Goal: Transaction & Acquisition: Book appointment/travel/reservation

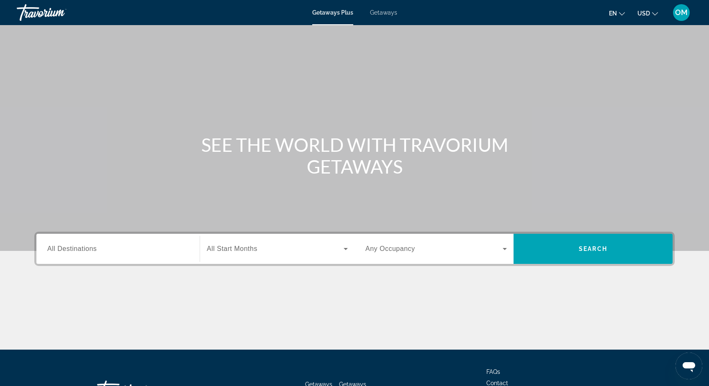
click at [385, 17] on div "Getaways Plus Getaways en English Español Français Italiano Português русский U…" at bounding box center [354, 13] width 709 height 22
click at [385, 12] on span "Getaways" at bounding box center [383, 12] width 27 height 7
click at [154, 251] on input "Destination All Destinations" at bounding box center [117, 249] width 141 height 10
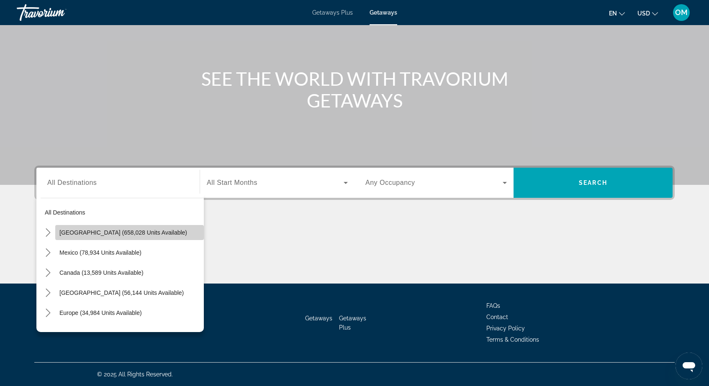
click at [154, 229] on span "United States (658,028 units available)" at bounding box center [123, 232] width 128 height 7
type input "**********"
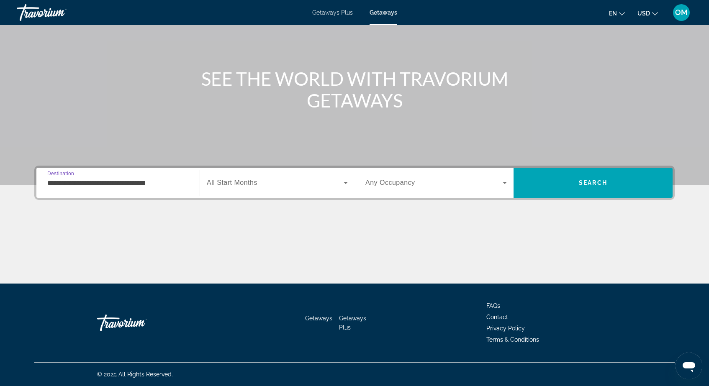
click at [244, 177] on div "Search widget" at bounding box center [277, 182] width 141 height 23
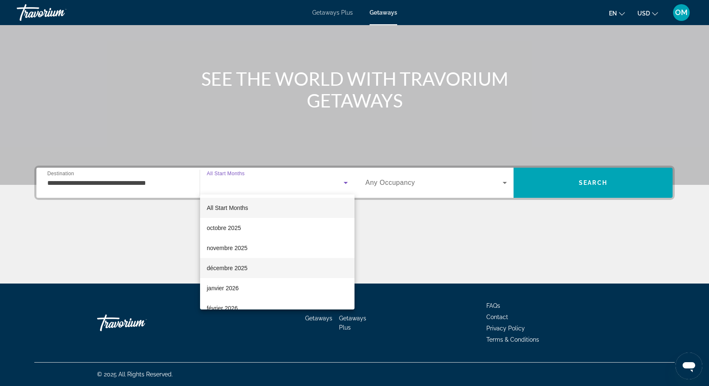
click at [237, 272] on span "décembre 2025" at bounding box center [227, 268] width 41 height 10
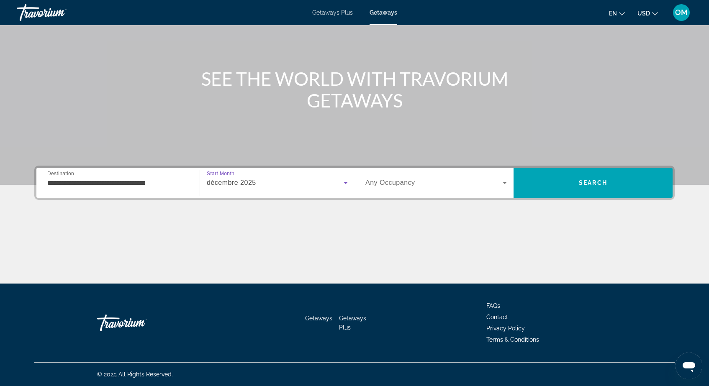
click at [435, 171] on div "Search widget" at bounding box center [435, 182] width 141 height 23
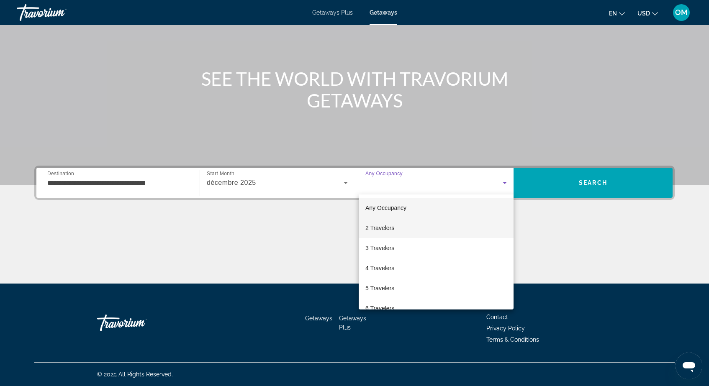
click at [401, 222] on mat-option "2 Travelers" at bounding box center [436, 228] width 155 height 20
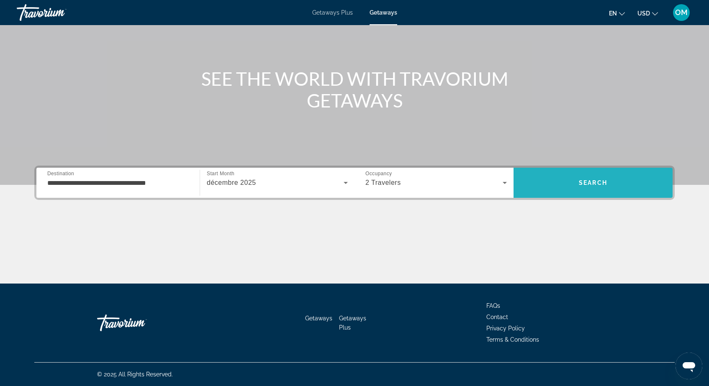
click at [556, 181] on span "Search" at bounding box center [593, 183] width 159 height 20
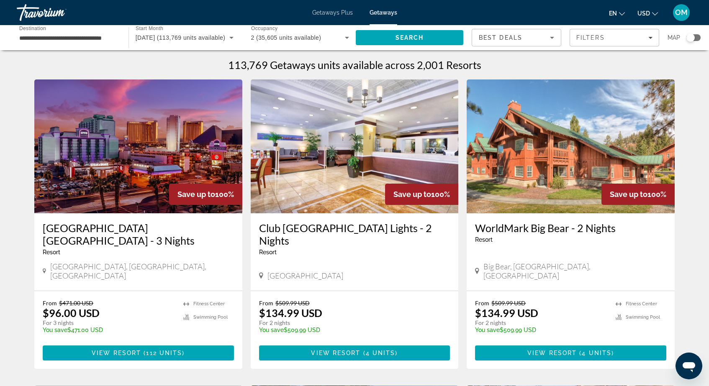
click at [694, 35] on div "Search widget" at bounding box center [693, 37] width 14 height 7
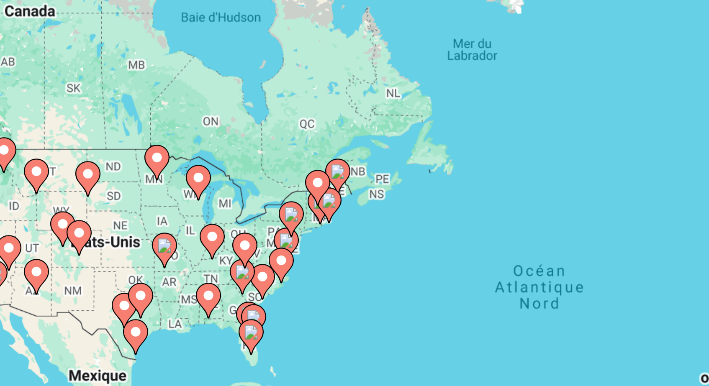
click at [257, 139] on image "Main content" at bounding box center [259, 141] width 5 height 5
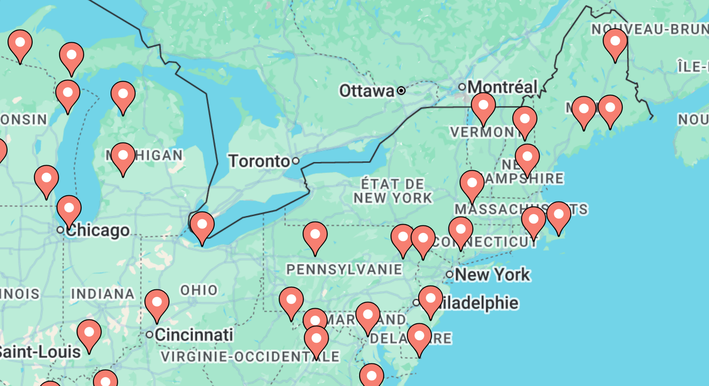
drag, startPoint x: 154, startPoint y: 71, endPoint x: 136, endPoint y: 40, distance: 36.0
click at [136, 59] on div "Pour naviguer, appuyez sur les touches fléchées. Pour activer le glissement ave…" at bounding box center [354, 184] width 640 height 251
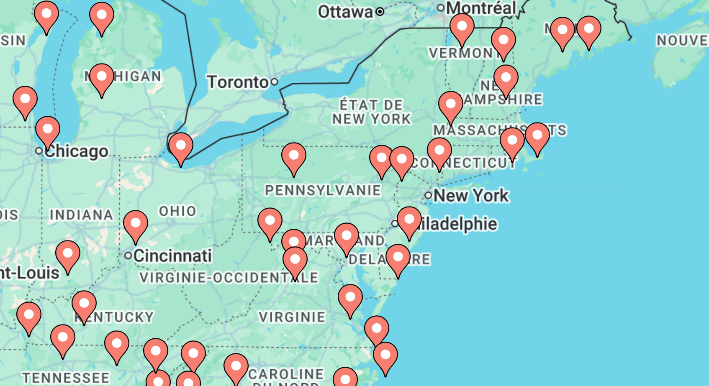
drag, startPoint x: 140, startPoint y: 82, endPoint x: 131, endPoint y: 52, distance: 31.3
click at [279, 124] on g "Main content" at bounding box center [283, 130] width 8 height 12
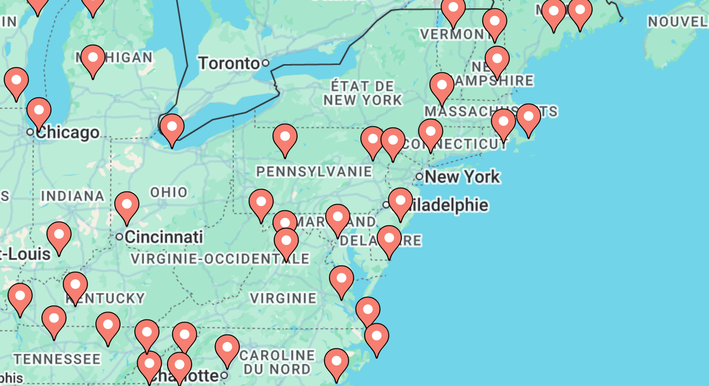
click at [276, 117] on gmp-advanced-marker "Main content" at bounding box center [280, 123] width 8 height 13
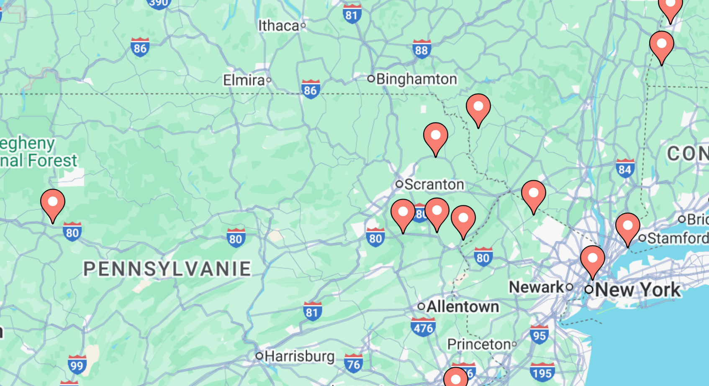
drag, startPoint x: 158, startPoint y: 91, endPoint x: 74, endPoint y: 28, distance: 105.8
click at [74, 59] on div "Pour activer le glissement avec le clavier, appuyez sur Alt+Entrée. Une fois ce…" at bounding box center [354, 184] width 640 height 251
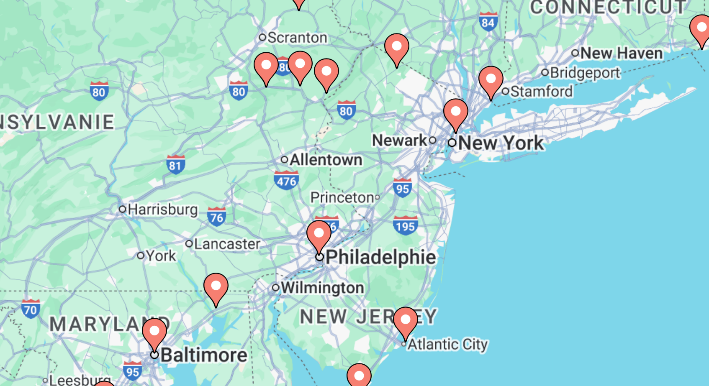
click at [299, 110] on image "Main content" at bounding box center [301, 112] width 5 height 5
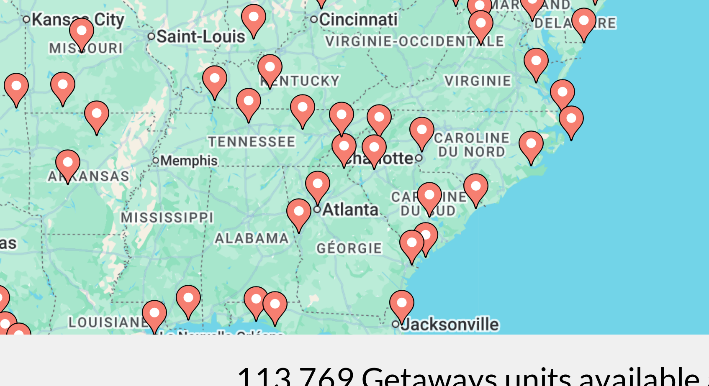
scroll to position [139, 0]
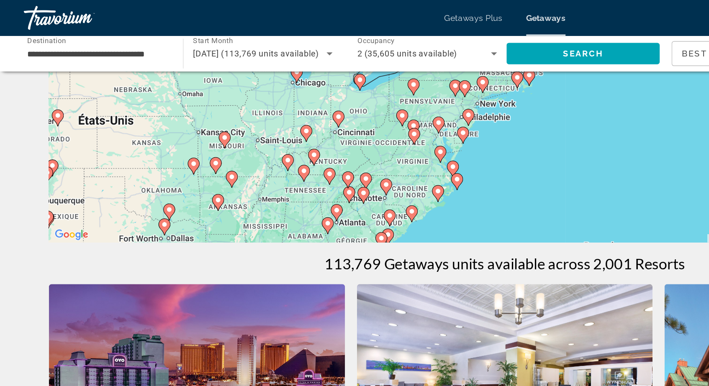
drag, startPoint x: 363, startPoint y: 98, endPoint x: 326, endPoint y: 132, distance: 51.0
click at [326, 132] on div "Pour activer le glissement avec le clavier, appuyez sur Alt+Entrée. Une fois ce…" at bounding box center [354, 44] width 640 height 251
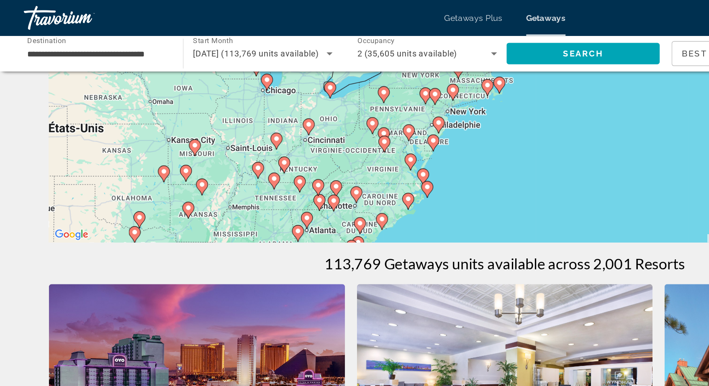
click at [305, 98] on image "Main content" at bounding box center [304, 98] width 5 height 5
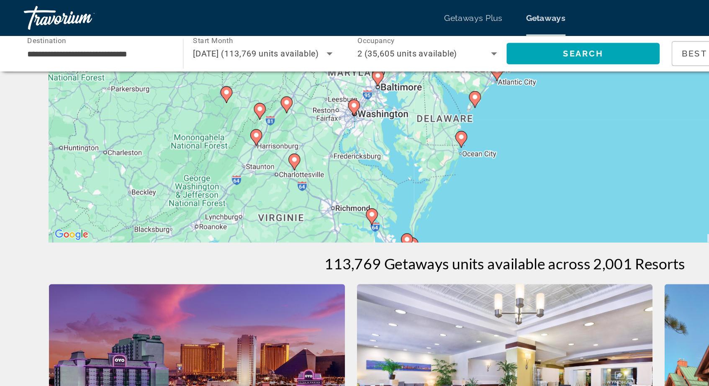
drag, startPoint x: 355, startPoint y: 61, endPoint x: 316, endPoint y: 142, distance: 90.6
click at [316, 142] on div "Pour naviguer, appuyez sur les touches fléchées. Pour activer le glissement ave…" at bounding box center [354, 44] width 640 height 251
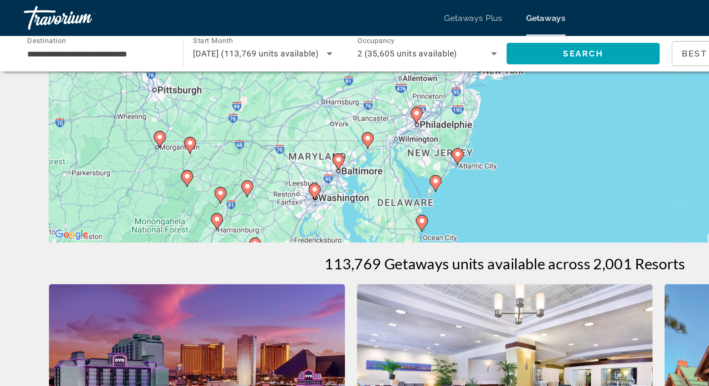
drag, startPoint x: 326, startPoint y: 104, endPoint x: 306, endPoint y: 149, distance: 50.0
click at [307, 146] on div "Pour naviguer, appuyez sur les touches fléchées. Pour activer le glissement ave…" at bounding box center [354, 44] width 640 height 251
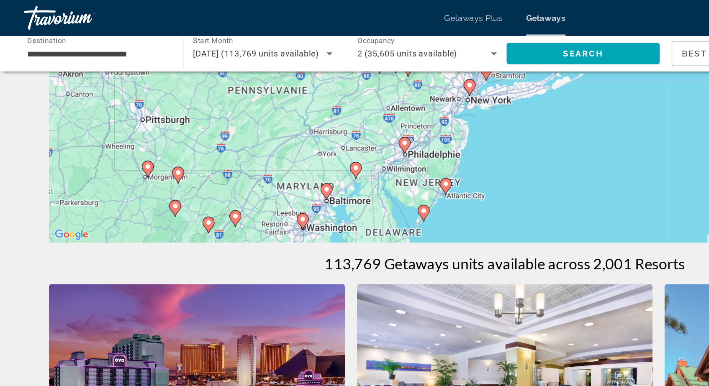
drag, startPoint x: 344, startPoint y: 57, endPoint x: 336, endPoint y: 81, distance: 25.3
click at [336, 81] on div "Pour naviguer, appuyez sur les touches fléchées. Pour activer le glissement ave…" at bounding box center [354, 44] width 640 height 251
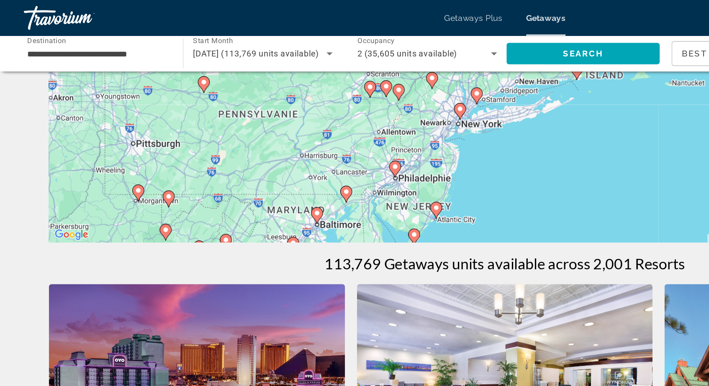
click at [326, 79] on gmp-advanced-marker "Main content" at bounding box center [323, 78] width 8 height 13
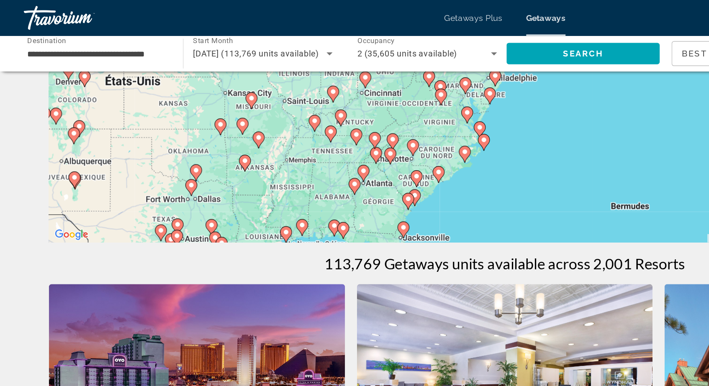
scroll to position [113, 0]
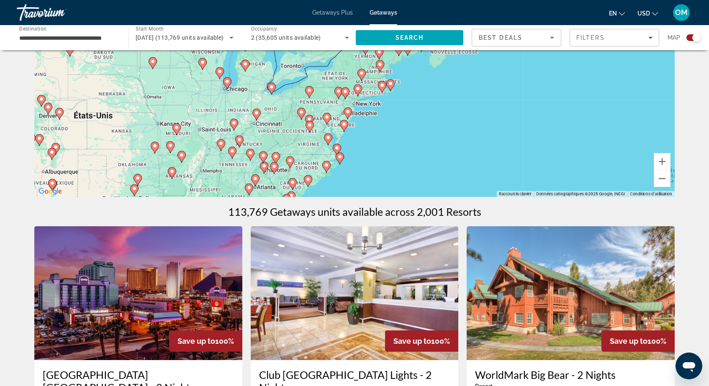
drag, startPoint x: 397, startPoint y: 165, endPoint x: 397, endPoint y: 211, distance: 45.6
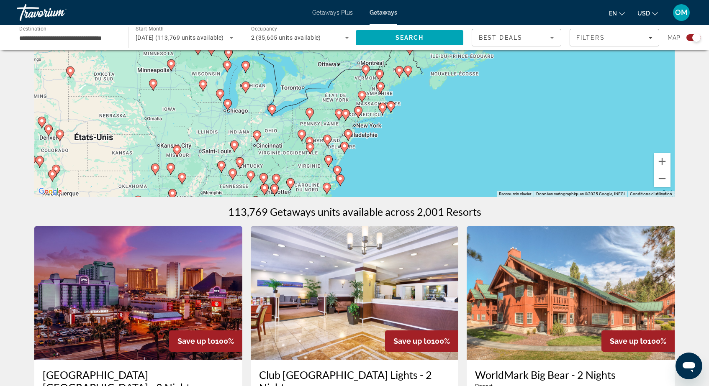
click at [393, 105] on image "Main content" at bounding box center [390, 105] width 5 height 5
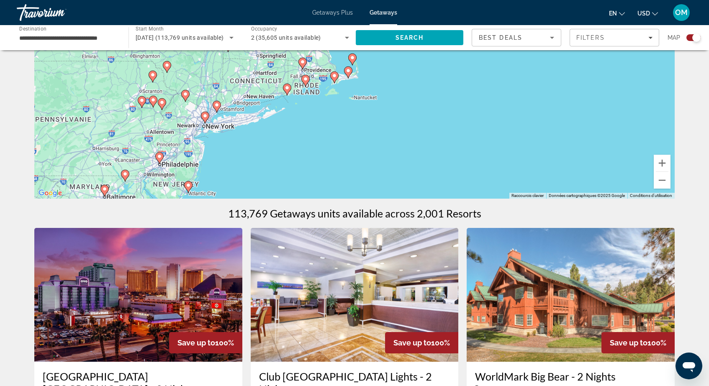
scroll to position [106, 0]
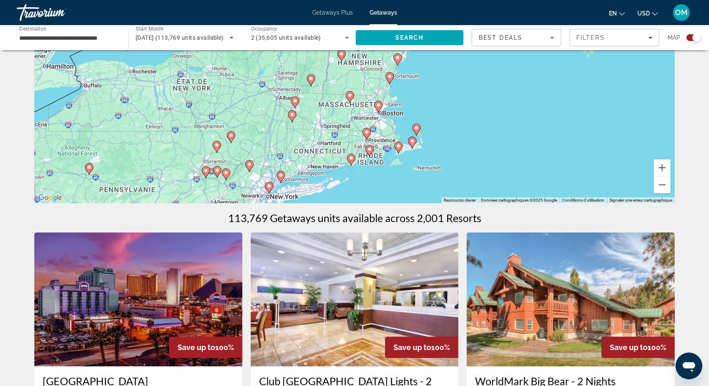
drag, startPoint x: 263, startPoint y: 72, endPoint x: 316, endPoint y: 190, distance: 129.1
click at [316, 190] on div "Pour naviguer, appuyez sur les touches fléchées. Pour activer le glissement ave…" at bounding box center [354, 77] width 640 height 251
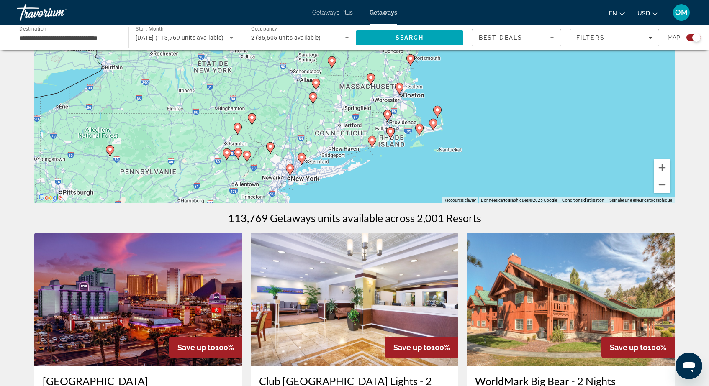
drag, startPoint x: 316, startPoint y: 190, endPoint x: 349, endPoint y: 116, distance: 81.3
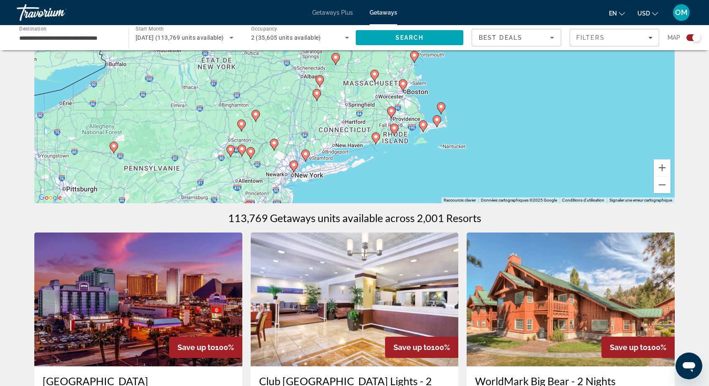
click at [299, 167] on div "Pour naviguer, appuyez sur les touches fléchées. Pour activer le glissement ave…" at bounding box center [354, 77] width 640 height 251
click at [295, 168] on icon "Main content" at bounding box center [294, 166] width 8 height 11
type input "**********"
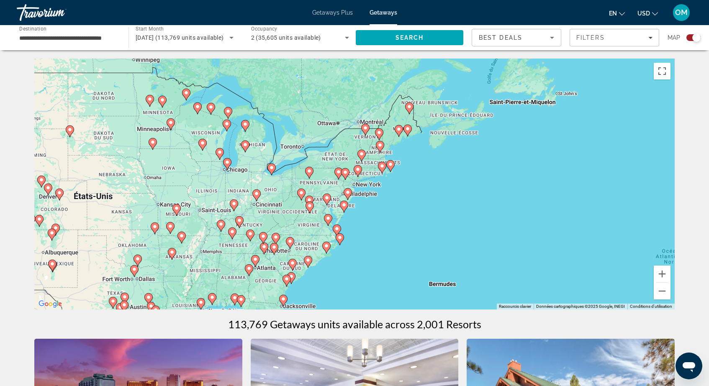
scroll to position [0, 0]
click at [589, 36] on span "Filters" at bounding box center [590, 37] width 28 height 7
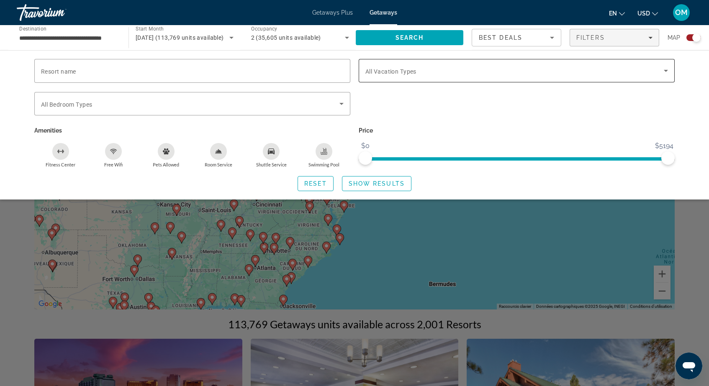
click at [390, 76] on div "Search widget" at bounding box center [516, 70] width 303 height 23
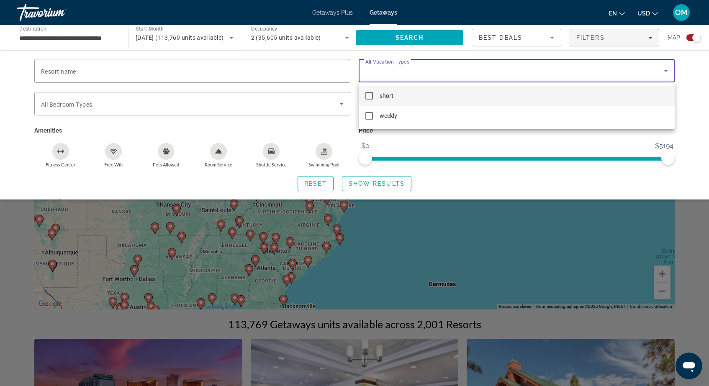
click at [390, 76] on div at bounding box center [354, 193] width 709 height 386
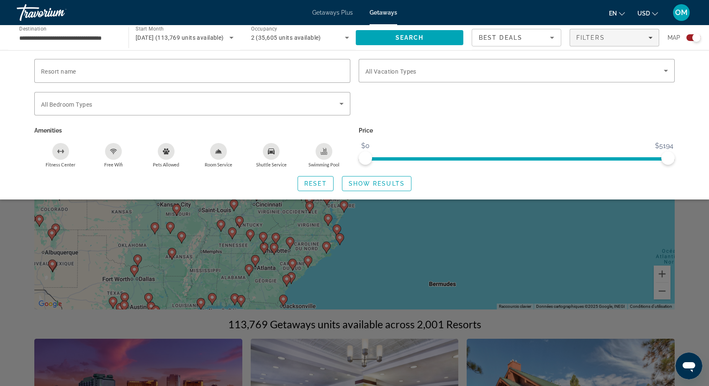
click at [269, 56] on div "Resort name Vacation Types All Vacation Types Bedroom Types All Bedroom Types A…" at bounding box center [354, 124] width 709 height 149
click at [266, 67] on input "Resort name" at bounding box center [192, 71] width 303 height 10
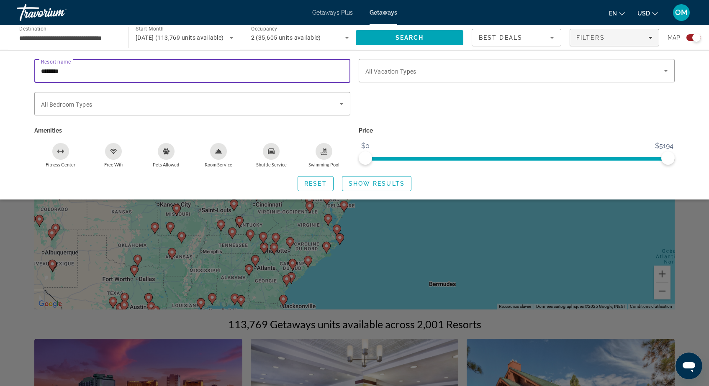
type input "********"
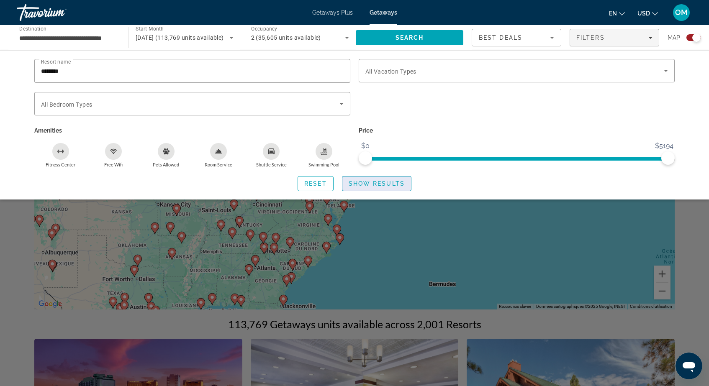
click at [389, 186] on span "Show Results" at bounding box center [377, 183] width 56 height 7
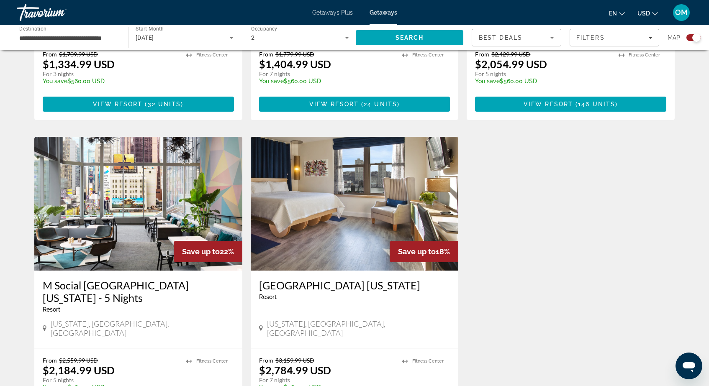
scroll to position [816, 0]
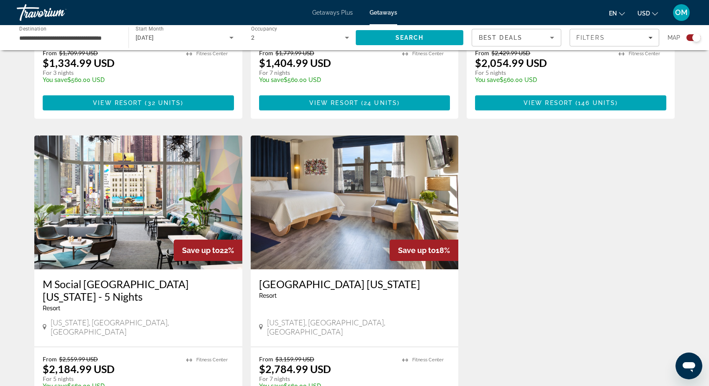
click at [643, 17] on button "USD USD ($) MXN (Mex$) CAD (Can$) GBP (£) EUR (€) AUD (A$) NZD (NZ$) CNY (CN¥)" at bounding box center [647, 13] width 21 height 12
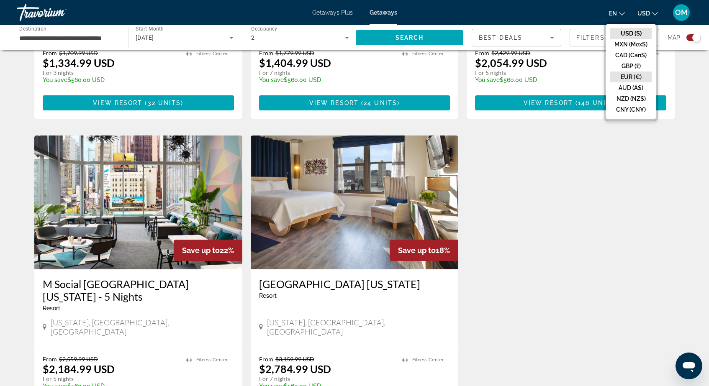
click at [631, 77] on button "EUR (€)" at bounding box center [630, 77] width 41 height 11
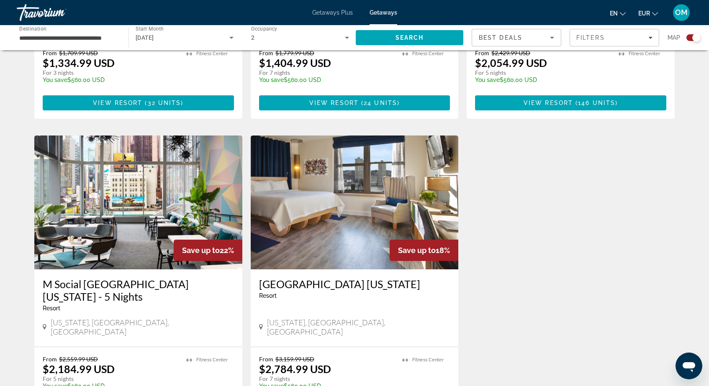
click at [431, 41] on span "Search" at bounding box center [410, 38] width 108 height 20
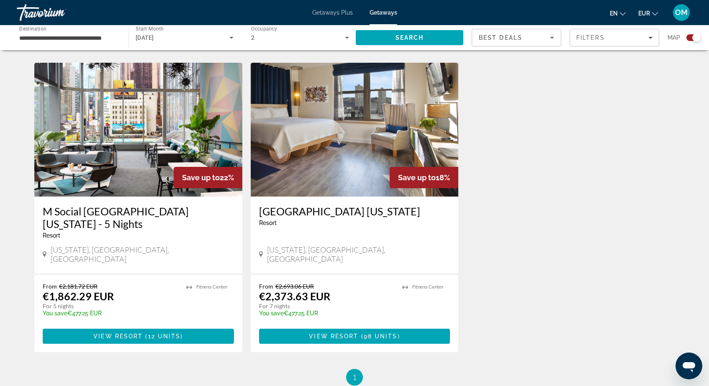
scroll to position [889, 0]
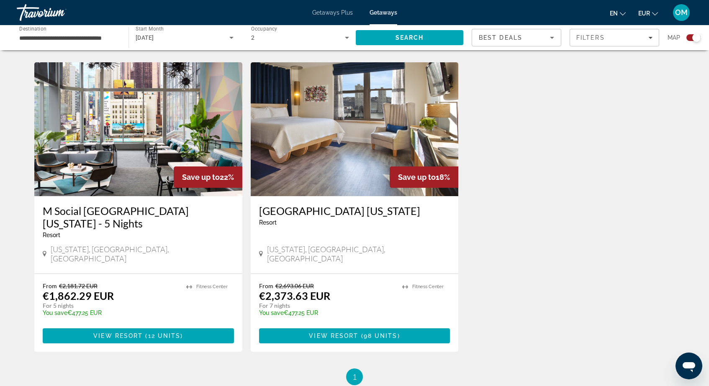
click at [191, 141] on img "Main content" at bounding box center [138, 129] width 208 height 134
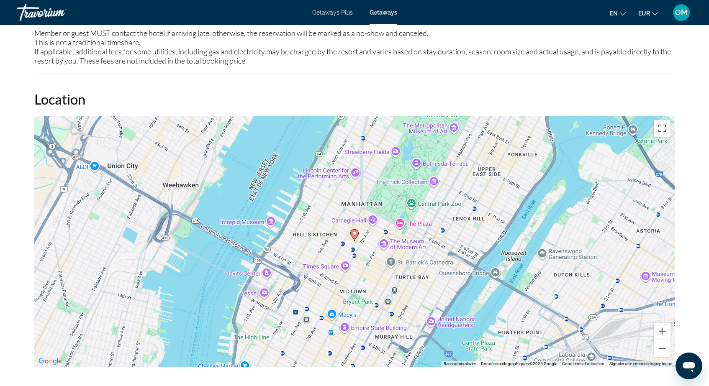
scroll to position [732, 0]
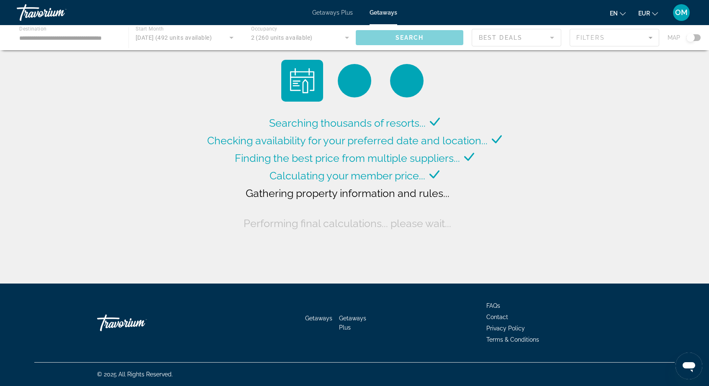
click at [349, 19] on div "Getaways Plus Getaways en English Español Français Italiano Português русский E…" at bounding box center [354, 13] width 709 height 22
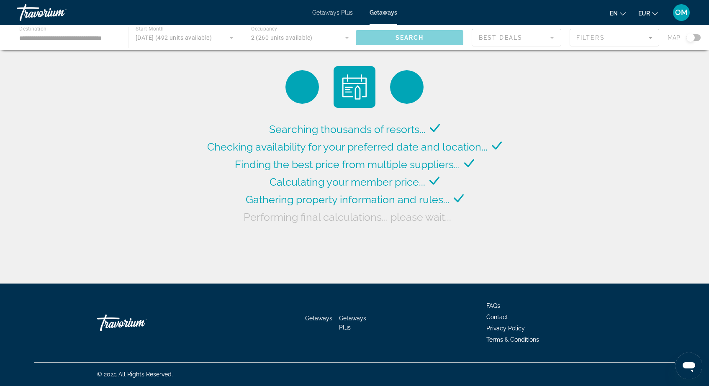
click at [347, 13] on span "Getaways Plus" at bounding box center [332, 12] width 41 height 7
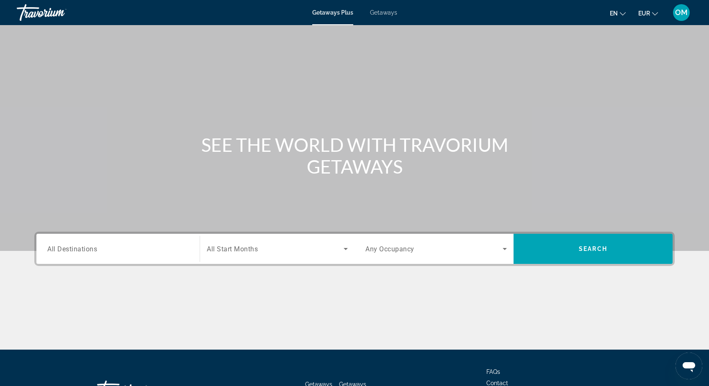
click at [97, 247] on span "All Destinations" at bounding box center [72, 249] width 50 height 8
click at [97, 247] on input "Destination All Destinations" at bounding box center [117, 249] width 141 height 10
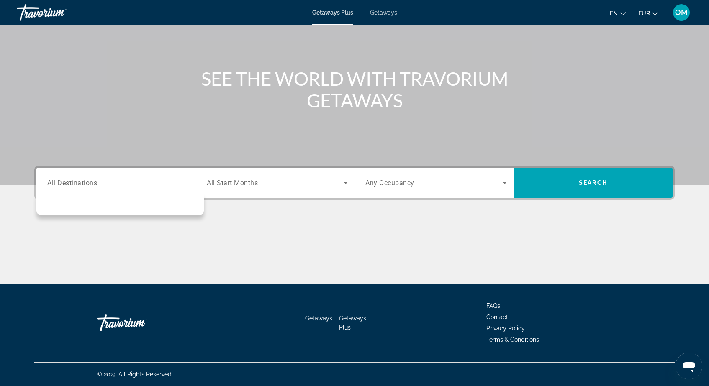
click at [98, 207] on div "Destination options" at bounding box center [122, 209] width 163 height 4
click at [141, 193] on div "Search widget" at bounding box center [117, 183] width 141 height 24
click at [139, 205] on div "Destination options" at bounding box center [119, 204] width 167 height 21
click at [221, 198] on div "Destination All Destinations Start Month All Start Months Occupancy Any Occupan…" at bounding box center [354, 183] width 640 height 34
click at [223, 184] on span "All Start Months" at bounding box center [232, 183] width 51 height 8
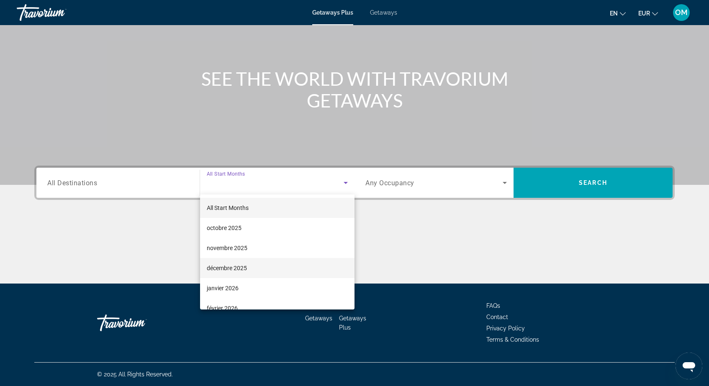
click at [222, 267] on span "décembre 2025" at bounding box center [227, 268] width 40 height 10
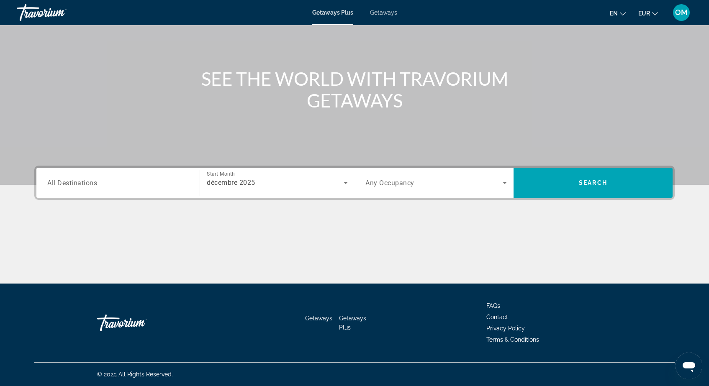
click at [443, 169] on div "Occupancy Any Occupancy" at bounding box center [436, 183] width 155 height 30
click at [443, 173] on div "Search widget" at bounding box center [435, 182] width 141 height 23
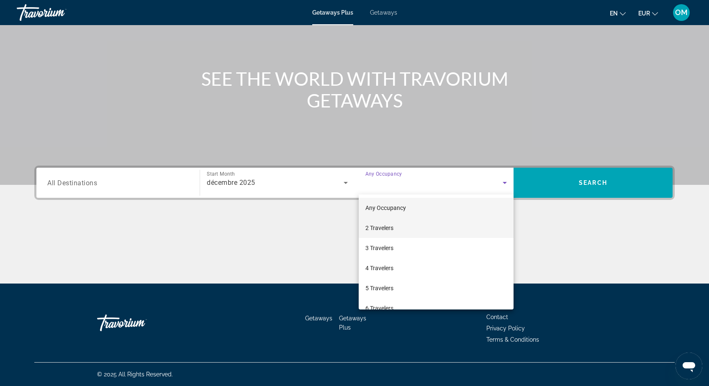
click at [403, 221] on mat-option "2 Travelers" at bounding box center [436, 228] width 155 height 20
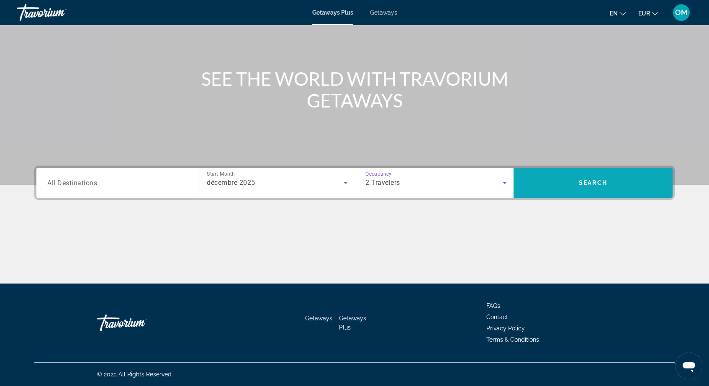
click at [544, 186] on span "Search" at bounding box center [593, 183] width 159 height 20
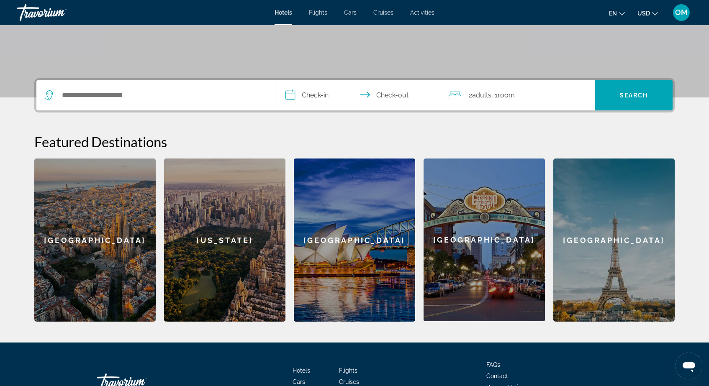
scroll to position [156, 0]
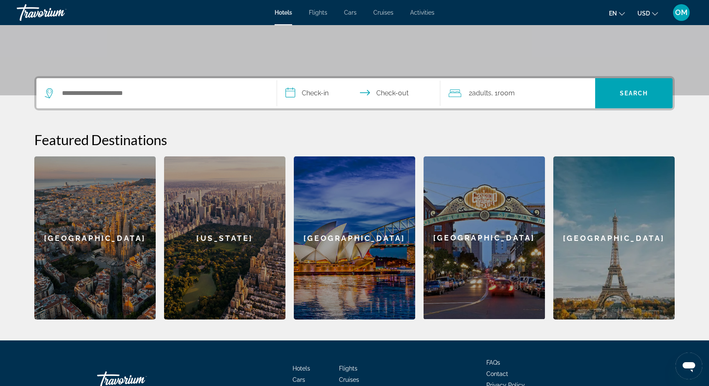
click at [201, 209] on div "[US_STATE]" at bounding box center [224, 238] width 121 height 163
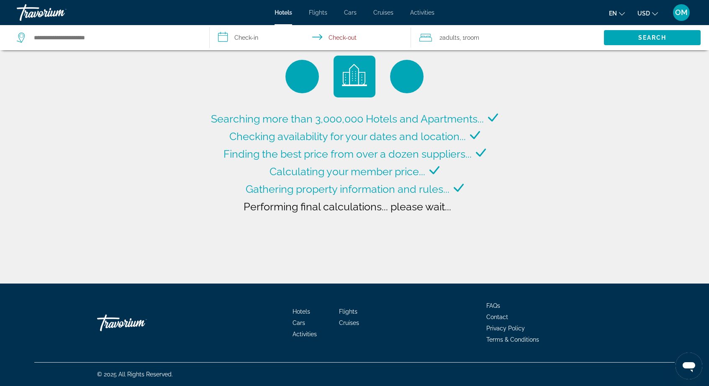
type input "**********"
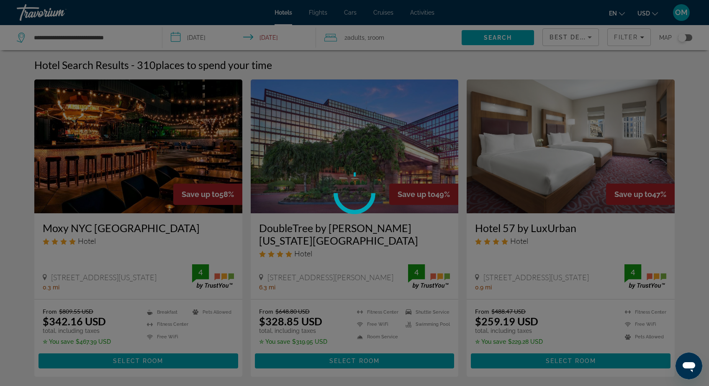
click at [213, 40] on div at bounding box center [354, 193] width 709 height 386
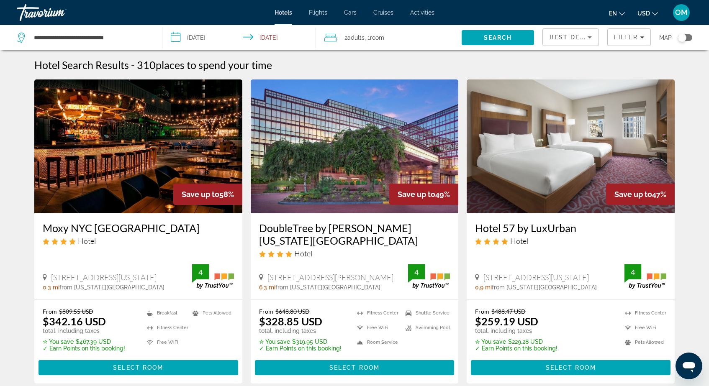
click at [205, 34] on input "**********" at bounding box center [240, 39] width 157 height 28
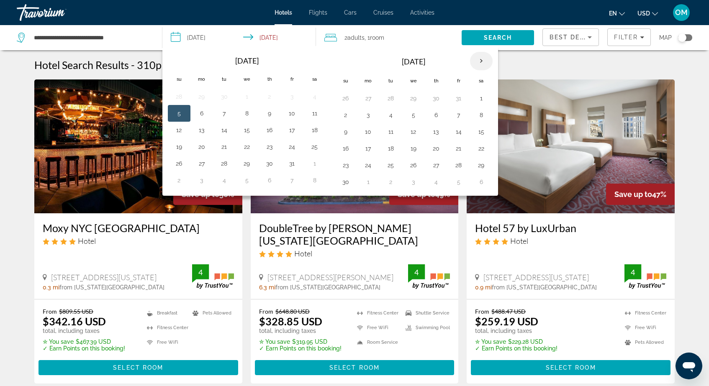
click at [487, 59] on th "Next month" at bounding box center [481, 61] width 23 height 18
click at [431, 149] on button "25" at bounding box center [435, 149] width 13 height 12
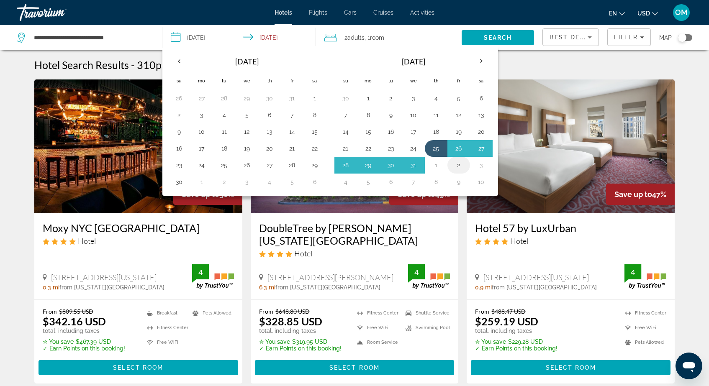
click at [455, 171] on button "2" at bounding box center [458, 165] width 13 height 12
type input "**********"
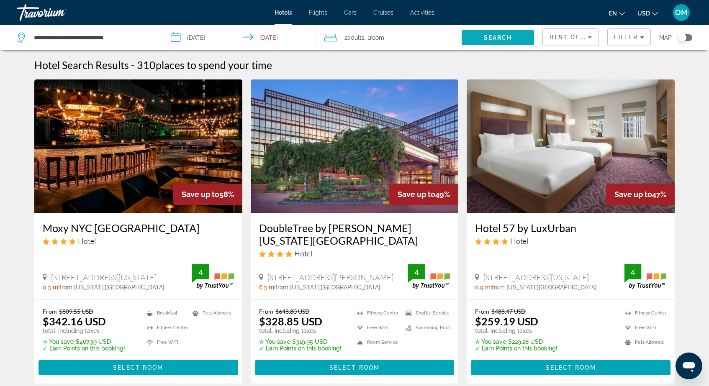
click at [496, 41] on span "Search" at bounding box center [498, 38] width 73 height 20
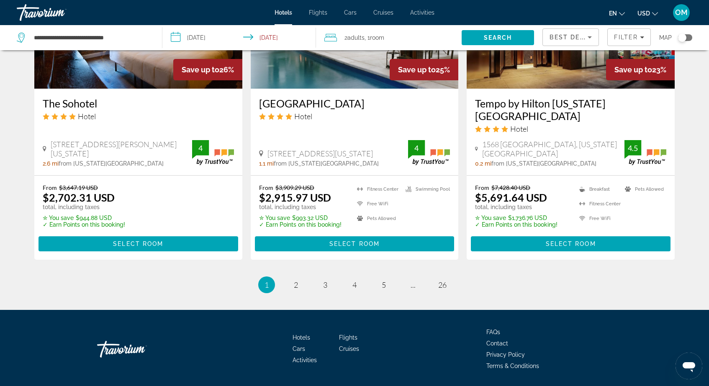
scroll to position [1076, 0]
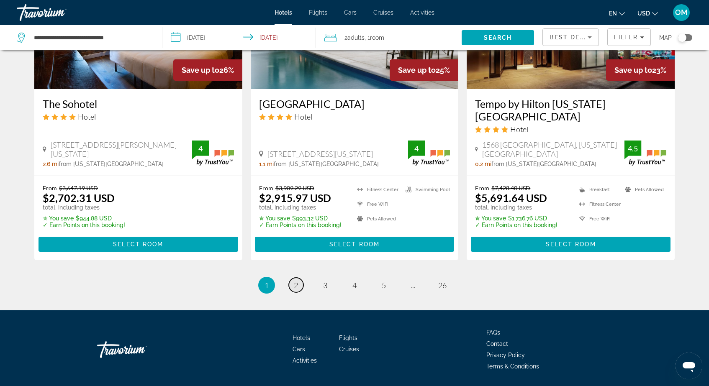
click at [295, 281] on span "2" at bounding box center [296, 285] width 4 height 9
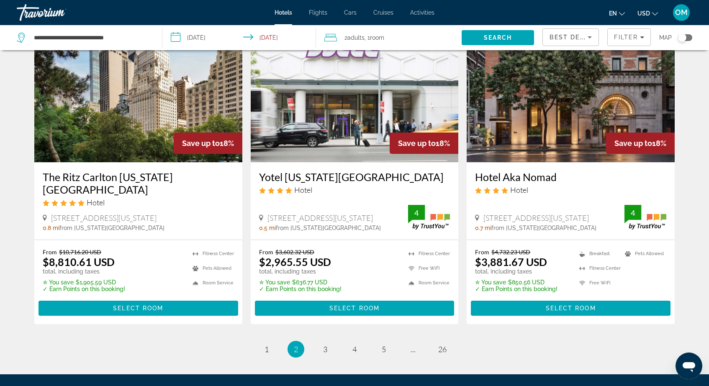
scroll to position [1040, 0]
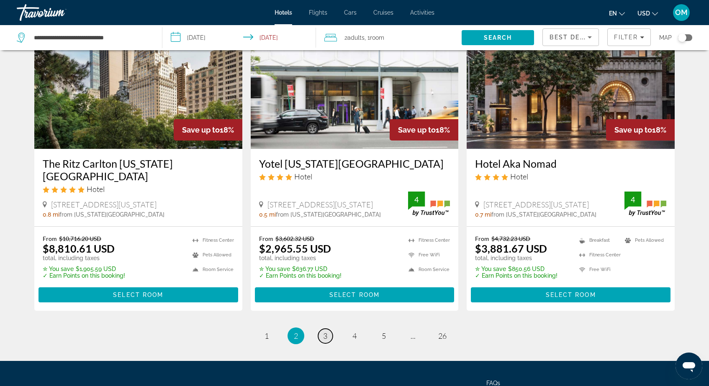
click at [328, 329] on link "page 3" at bounding box center [325, 336] width 15 height 15
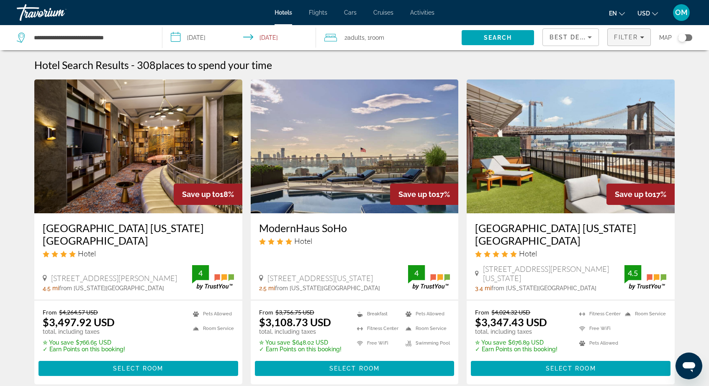
click at [616, 36] on span "Filter" at bounding box center [626, 37] width 24 height 7
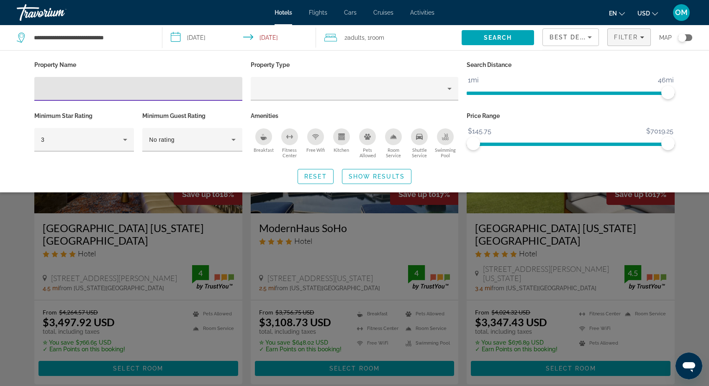
click at [578, 39] on span "Best Deals" at bounding box center [572, 37] width 44 height 7
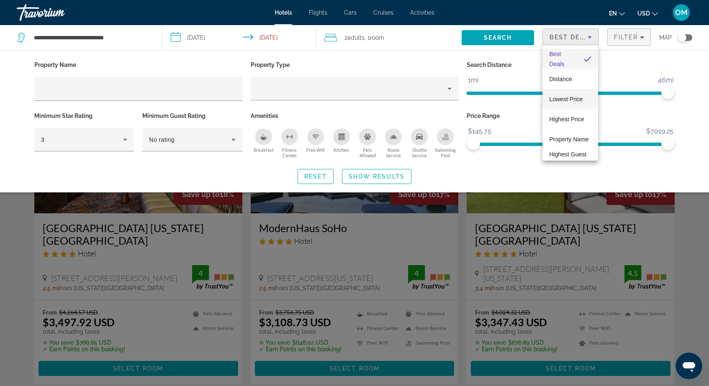
click at [567, 104] on mat-option "Lowest Price" at bounding box center [570, 99] width 56 height 20
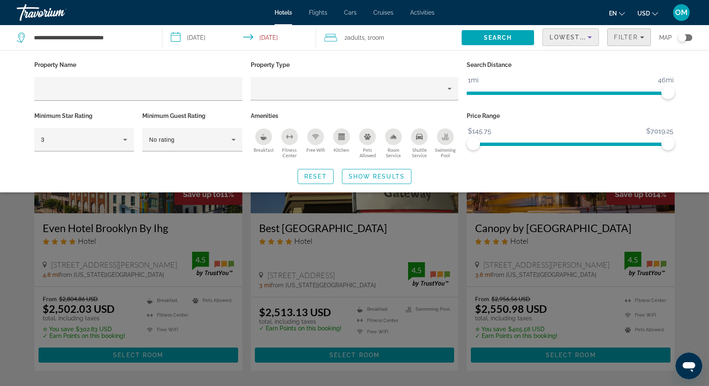
click at [642, 38] on icon "Filters" at bounding box center [642, 37] width 4 height 4
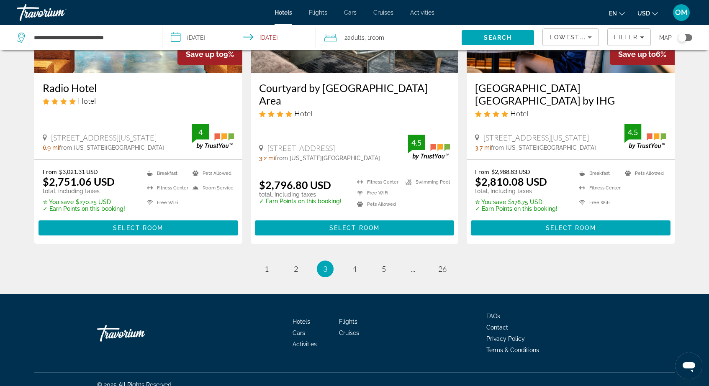
scroll to position [1080, 0]
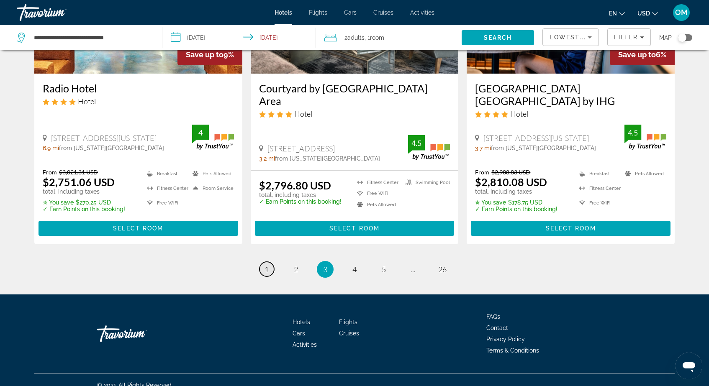
click at [268, 265] on span "1" at bounding box center [266, 269] width 4 height 9
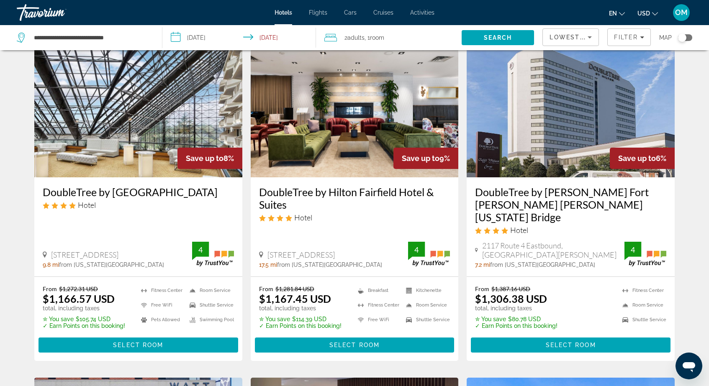
scroll to position [36, 0]
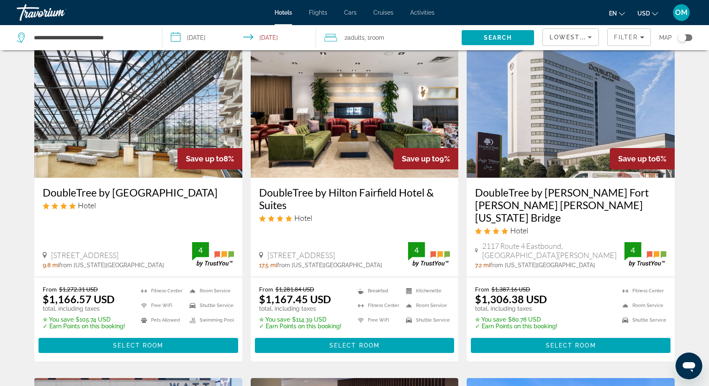
click at [645, 15] on span "USD" at bounding box center [643, 13] width 13 height 7
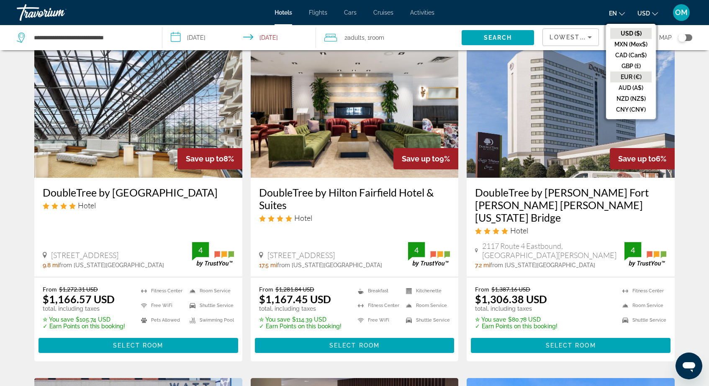
click at [626, 74] on button "EUR (€)" at bounding box center [630, 77] width 41 height 11
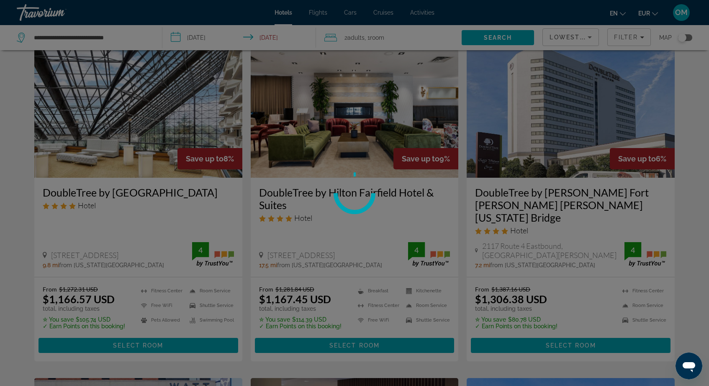
scroll to position [0, 0]
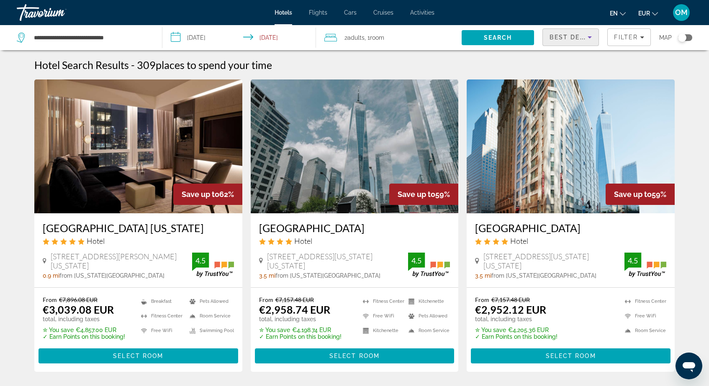
click at [580, 37] on span "Best Deals" at bounding box center [572, 37] width 44 height 7
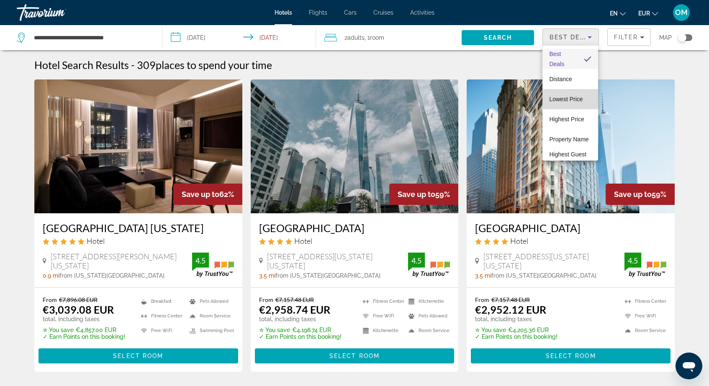
click at [573, 102] on span "Lowest Price" at bounding box center [565, 99] width 33 height 7
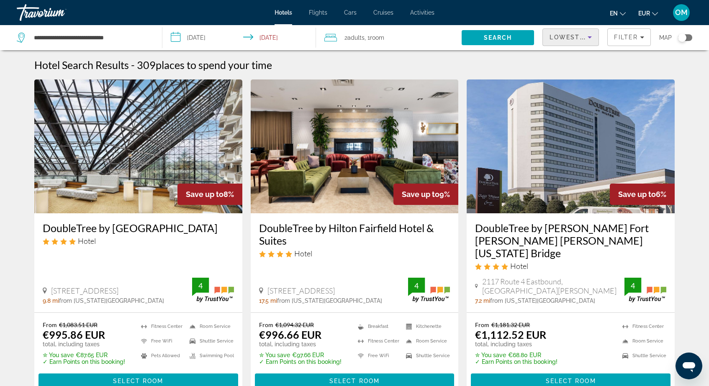
click at [167, 211] on img "Main content" at bounding box center [138, 147] width 208 height 134
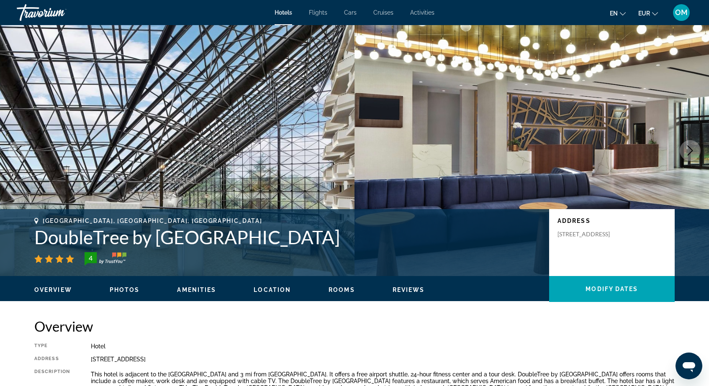
click at [696, 152] on button "Next image" at bounding box center [690, 150] width 21 height 21
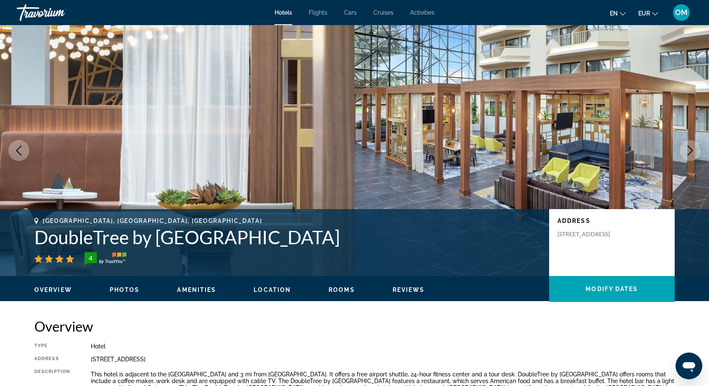
click at [696, 152] on button "Next image" at bounding box center [690, 150] width 21 height 21
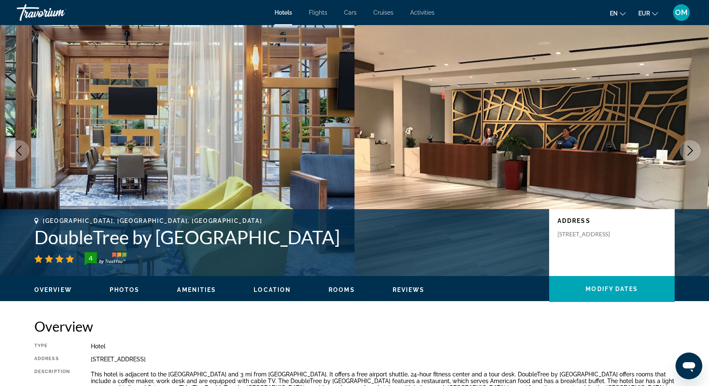
click at [696, 152] on button "Next image" at bounding box center [690, 150] width 21 height 21
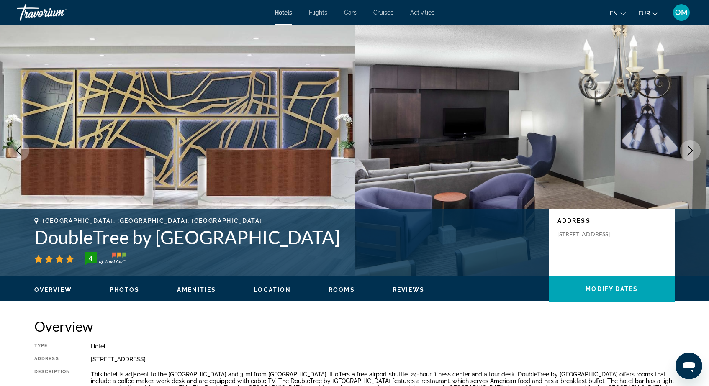
click at [687, 158] on button "Next image" at bounding box center [690, 150] width 21 height 21
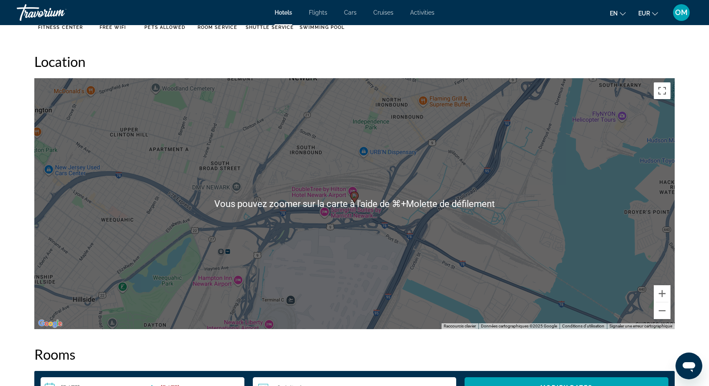
scroll to position [741, 0]
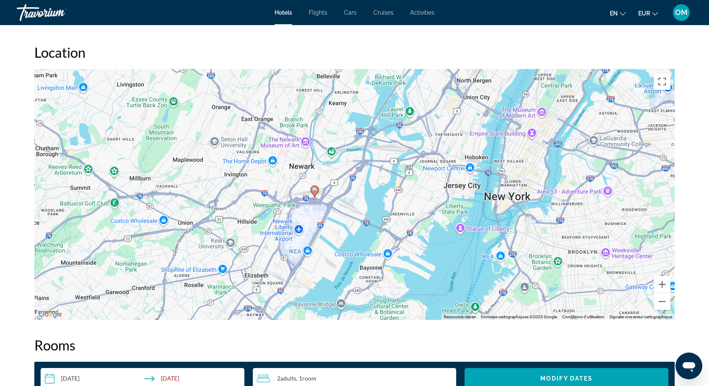
drag, startPoint x: 429, startPoint y: 175, endPoint x: 365, endPoint y: 177, distance: 64.1
click at [365, 177] on div "Pour activer le glissement avec le clavier, appuyez sur Alt+Entrée. Une fois ce…" at bounding box center [354, 194] width 640 height 251
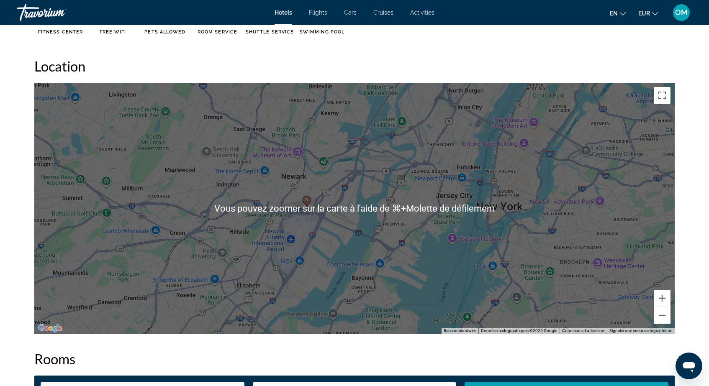
scroll to position [727, 0]
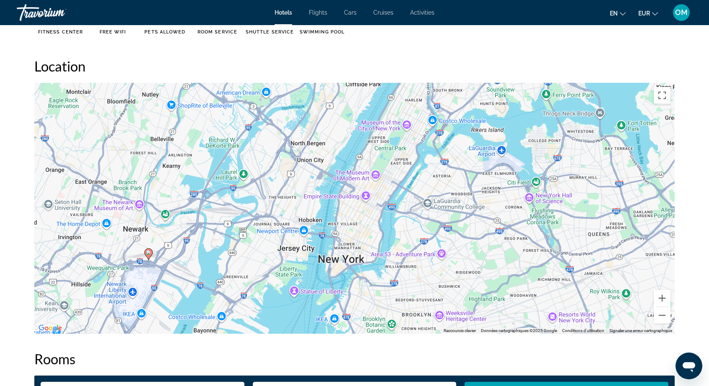
drag, startPoint x: 596, startPoint y: 228, endPoint x: 437, endPoint y: 281, distance: 167.7
click at [437, 281] on div "Pour activer le glissement avec le clavier, appuyez sur Alt+Entrée. Une fois ce…" at bounding box center [354, 208] width 640 height 251
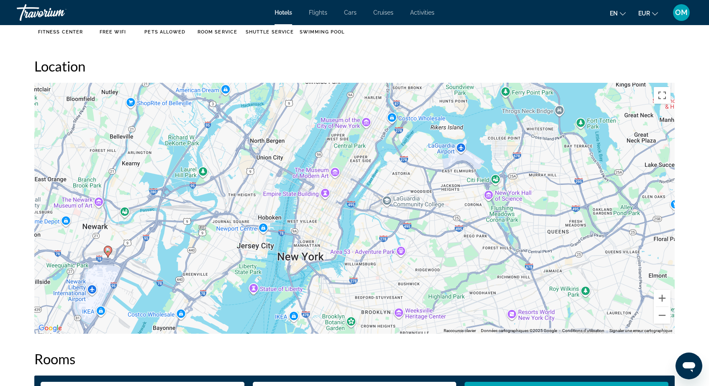
drag, startPoint x: 464, startPoint y: 255, endPoint x: 431, endPoint y: 252, distance: 33.6
click at [431, 252] on div "Pour activer le glissement avec le clavier, appuyez sur Alt+Entrée. Une fois ce…" at bounding box center [354, 208] width 640 height 251
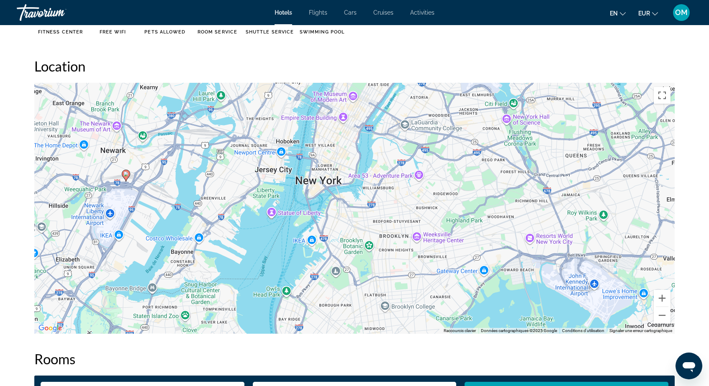
drag, startPoint x: 431, startPoint y: 252, endPoint x: 449, endPoint y: 175, distance: 79.1
click at [449, 175] on div "Pour activer le glissement avec le clavier, appuyez sur Alt+Entrée. Une fois ce…" at bounding box center [354, 208] width 640 height 251
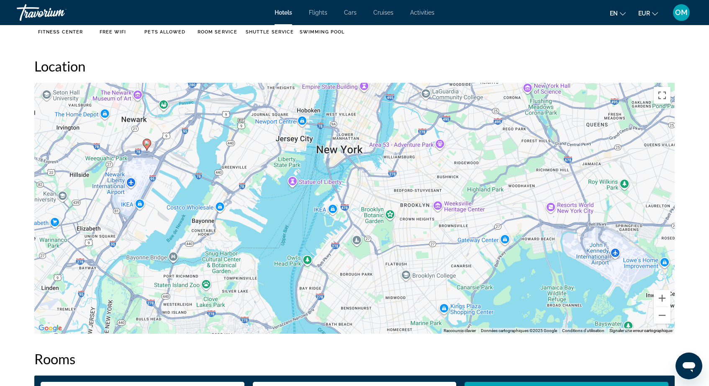
drag, startPoint x: 449, startPoint y: 177, endPoint x: 470, endPoint y: 144, distance: 39.4
click at [470, 144] on div "Pour activer le glissement avec le clavier, appuyez sur Alt+Entrée. Une fois ce…" at bounding box center [354, 208] width 640 height 251
drag, startPoint x: 398, startPoint y: 153, endPoint x: 412, endPoint y: 178, distance: 28.3
click at [412, 178] on div "Pour activer le glissement avec le clavier, appuyez sur Alt+Entrée. Une fois ce…" at bounding box center [354, 208] width 640 height 251
